Goal: Task Accomplishment & Management: Manage account settings

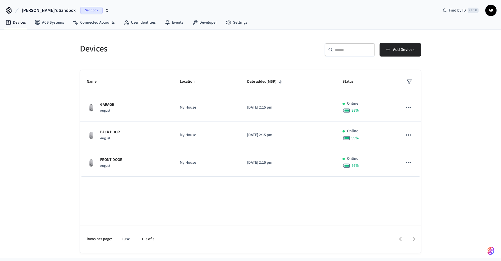
click at [492, 12] on span "AK" at bounding box center [491, 10] width 10 height 10
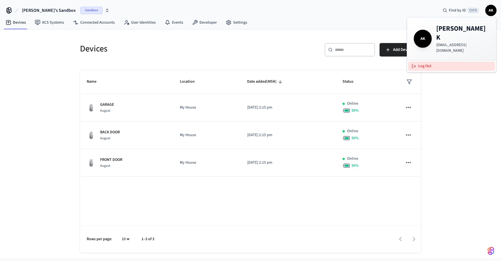
click at [441, 61] on button "Log Out" at bounding box center [452, 65] width 87 height 9
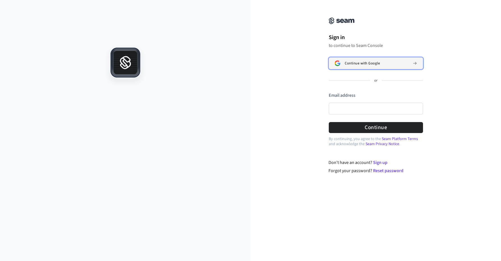
click at [349, 64] on span "Continue with Google" at bounding box center [362, 63] width 35 height 4
